Goal: Find specific page/section: Find specific page/section

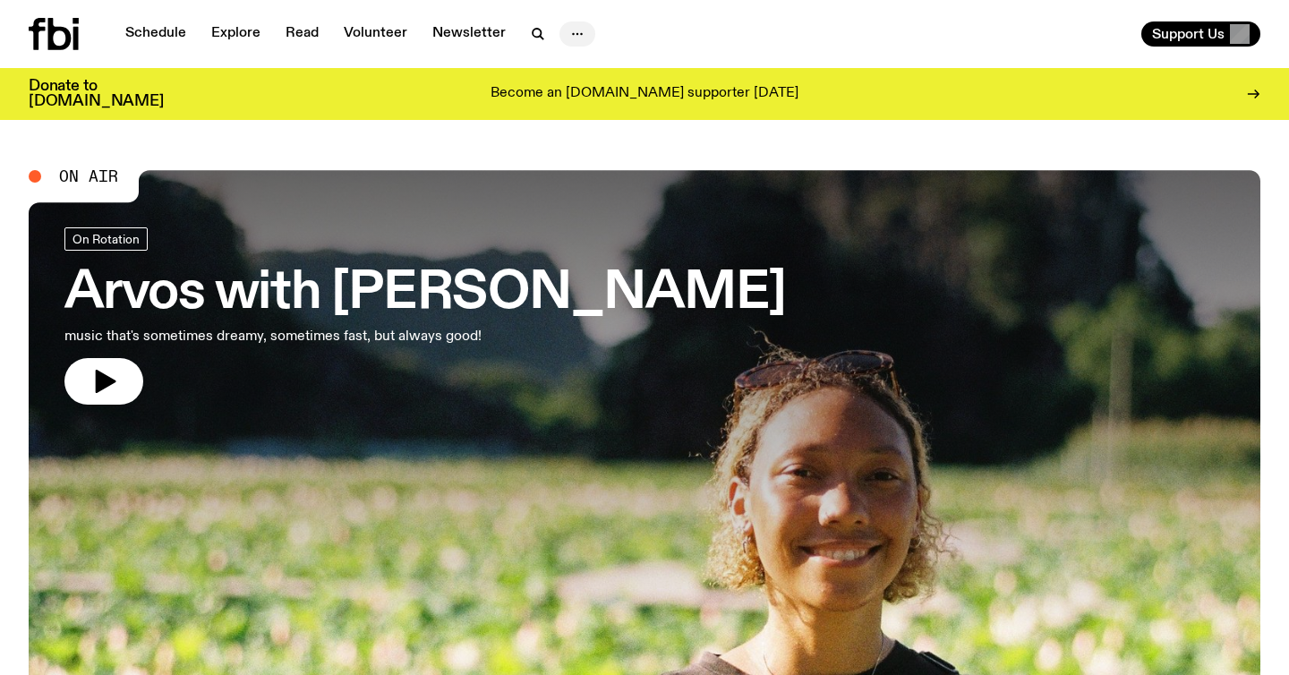
click at [581, 38] on icon "button" at bounding box center [577, 33] width 21 height 21
click at [584, 107] on link "Contact" at bounding box center [578, 102] width 90 height 25
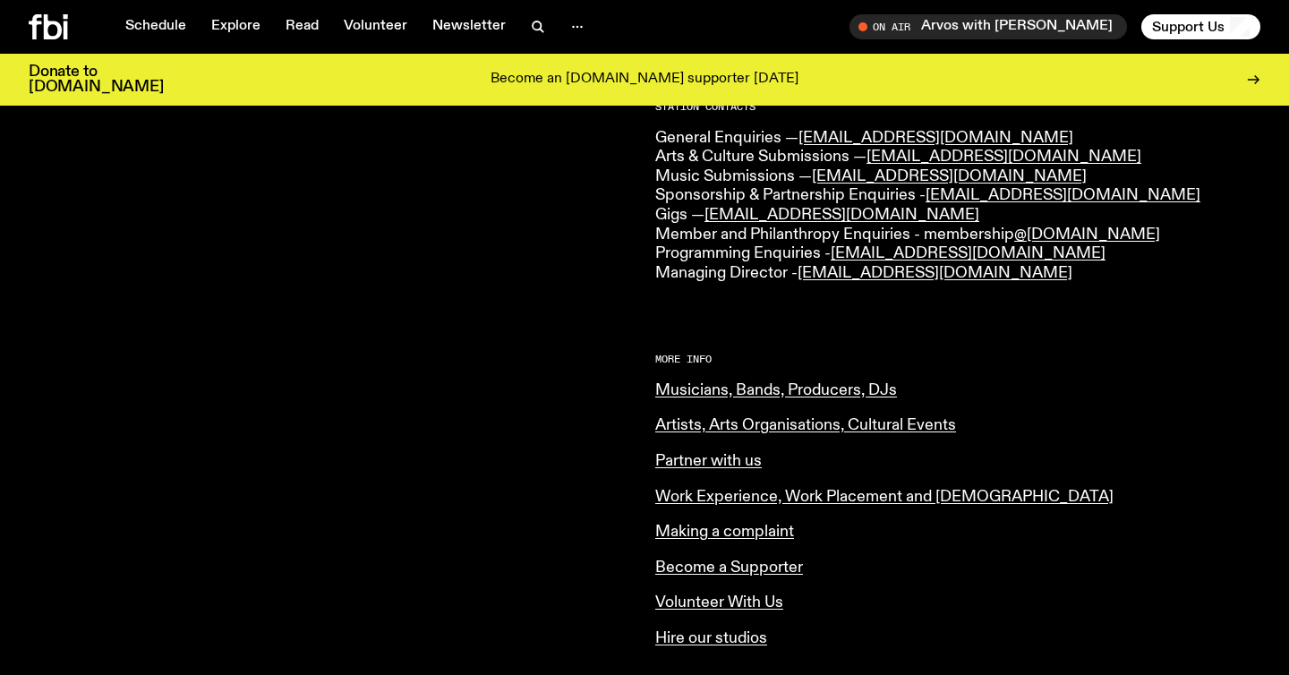
scroll to position [529, 0]
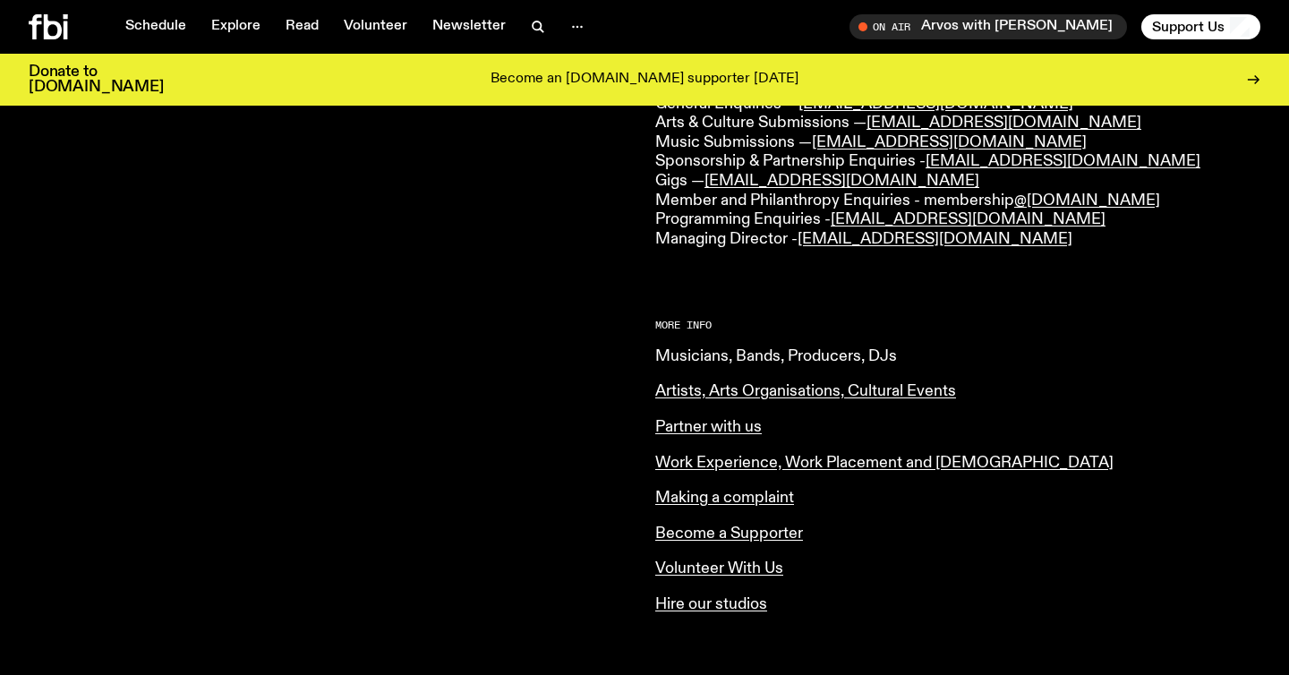
click at [672, 355] on link "Musicians, Bands, Producers, DJs" at bounding box center [776, 356] width 242 height 16
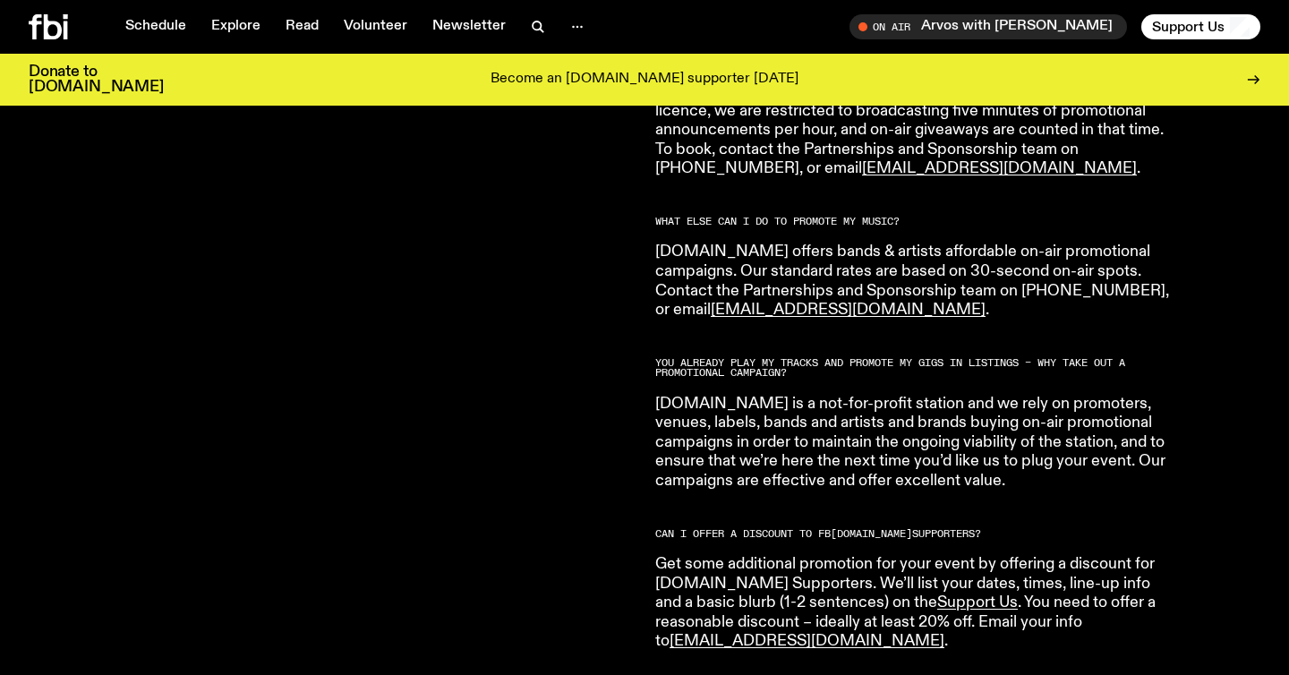
scroll to position [3037, 0]
